Goal: Check status: Check status

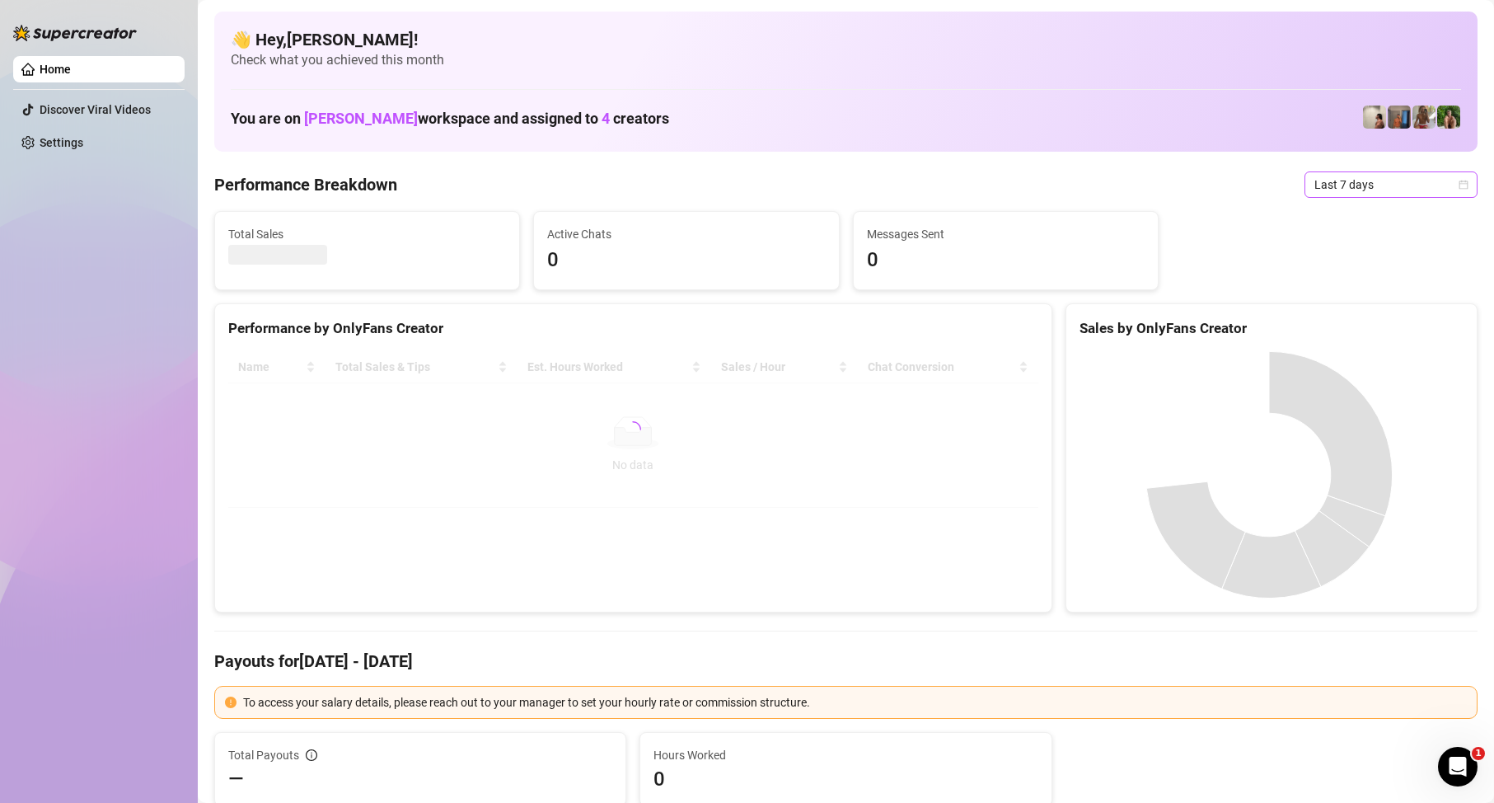
click at [1354, 184] on span "Last 7 days" at bounding box center [1390, 184] width 153 height 25
click at [1345, 333] on div "Custom date" at bounding box center [1377, 323] width 166 height 26
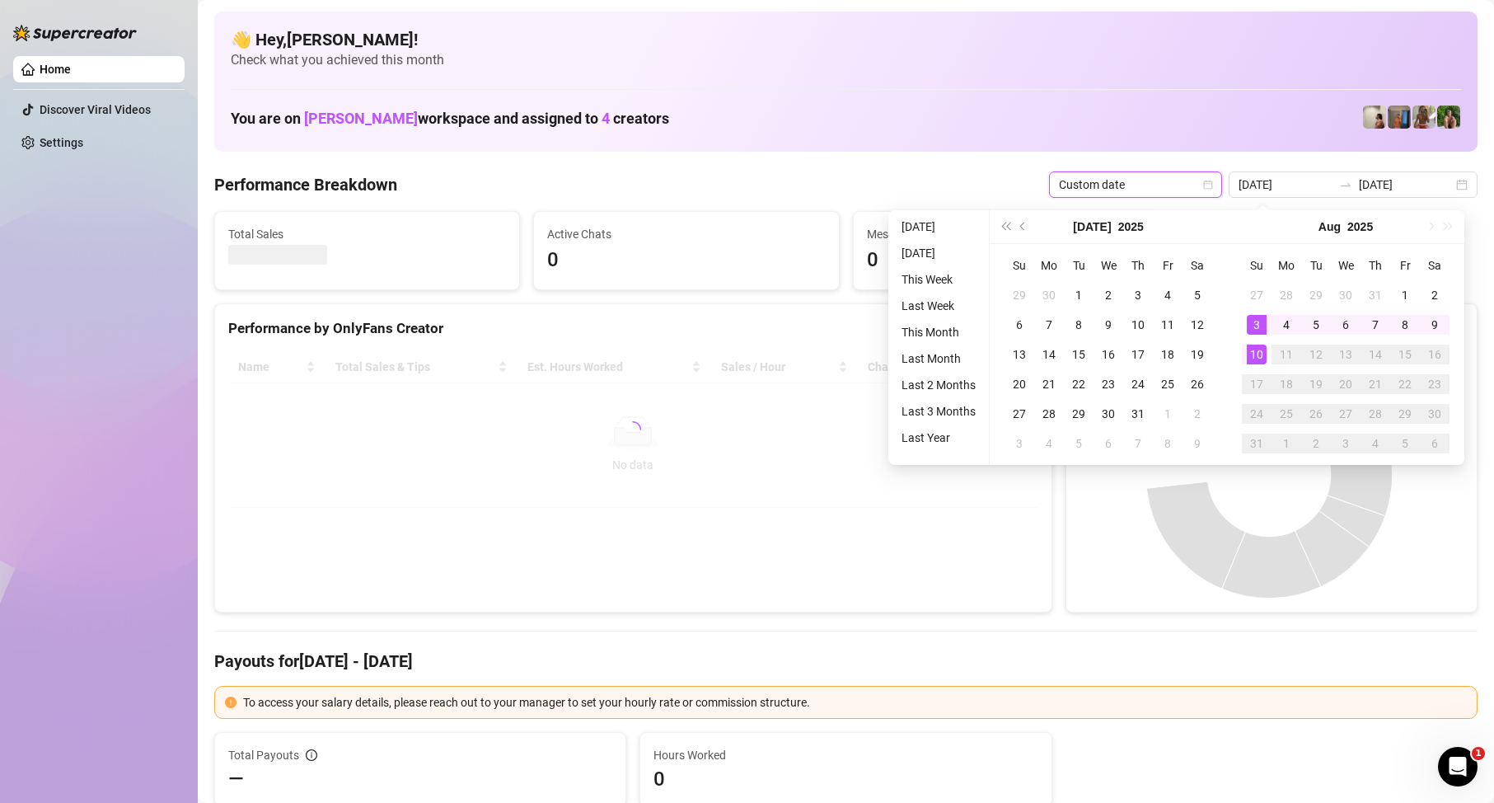
type input "[DATE]"
click at [1262, 362] on div "10" at bounding box center [1257, 354] width 20 height 20
click at [1255, 359] on td "10" at bounding box center [1257, 355] width 30 height 30
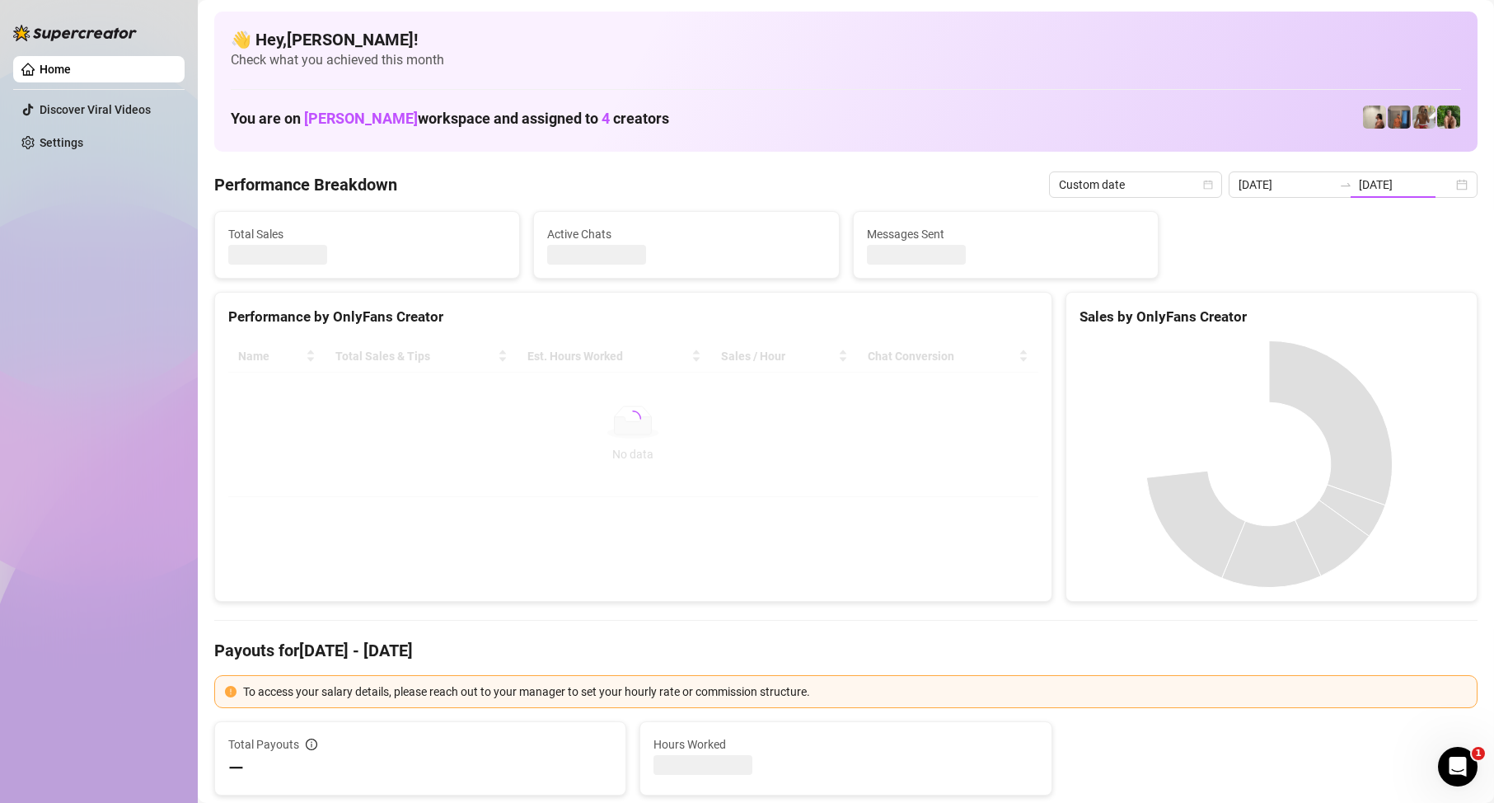
type input "[DATE]"
click at [1252, 361] on canvas at bounding box center [1269, 463] width 379 height 247
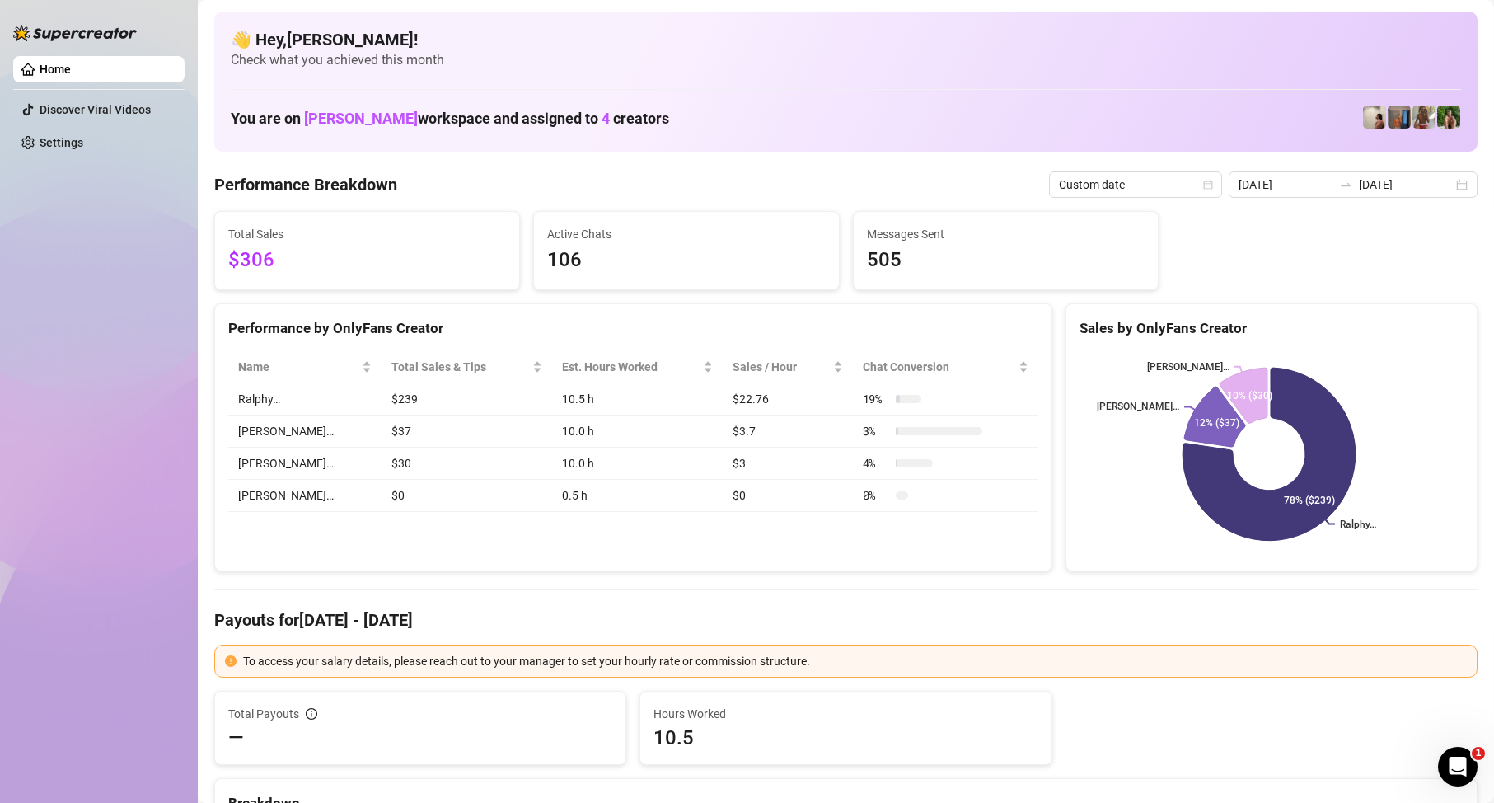
click at [129, 363] on div "Home Discover Viral Videos Settings" at bounding box center [98, 394] width 171 height 788
